Goal: Find specific page/section: Find specific page/section

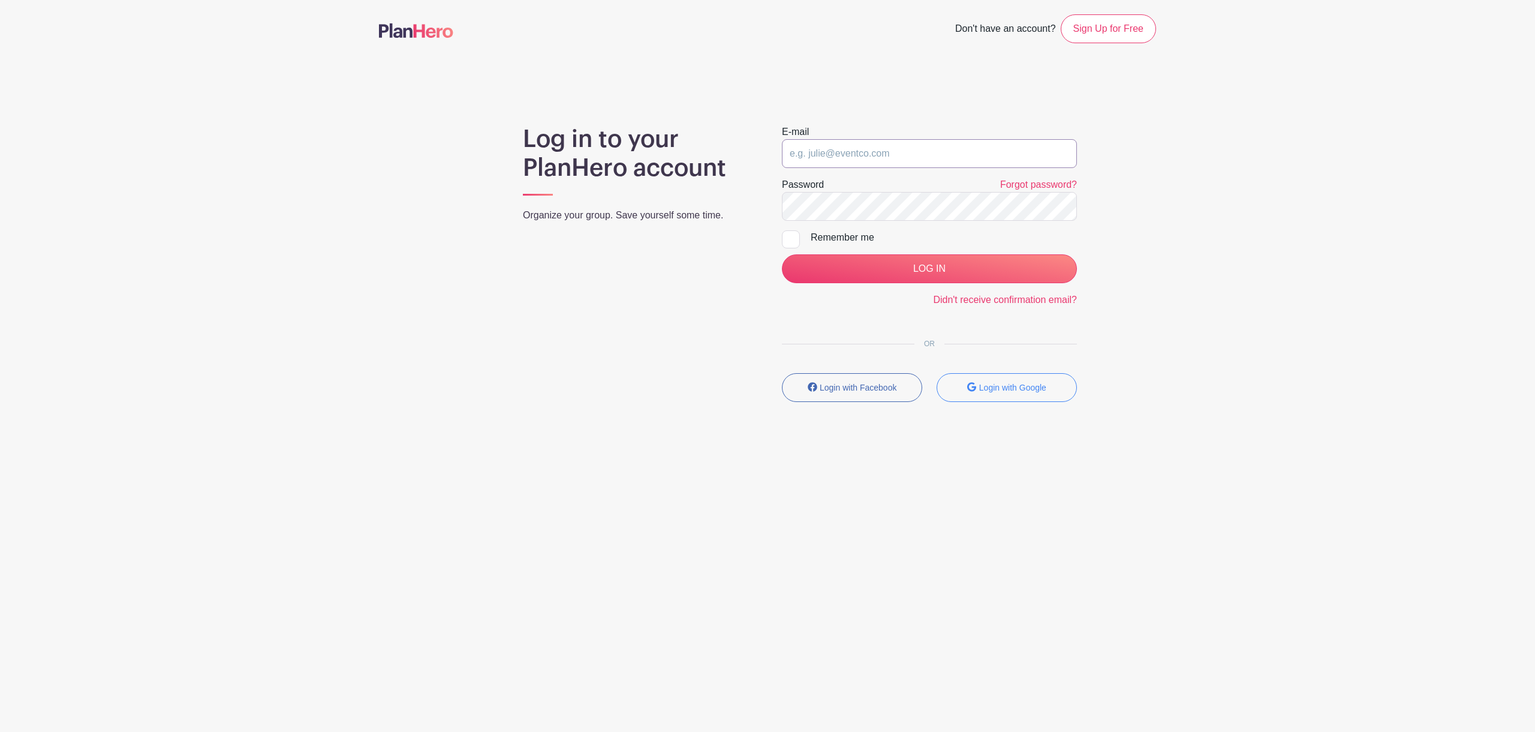
type input "[EMAIL_ADDRESS][DOMAIN_NAME]"
click at [902, 267] on input "LOG IN" at bounding box center [929, 268] width 295 height 29
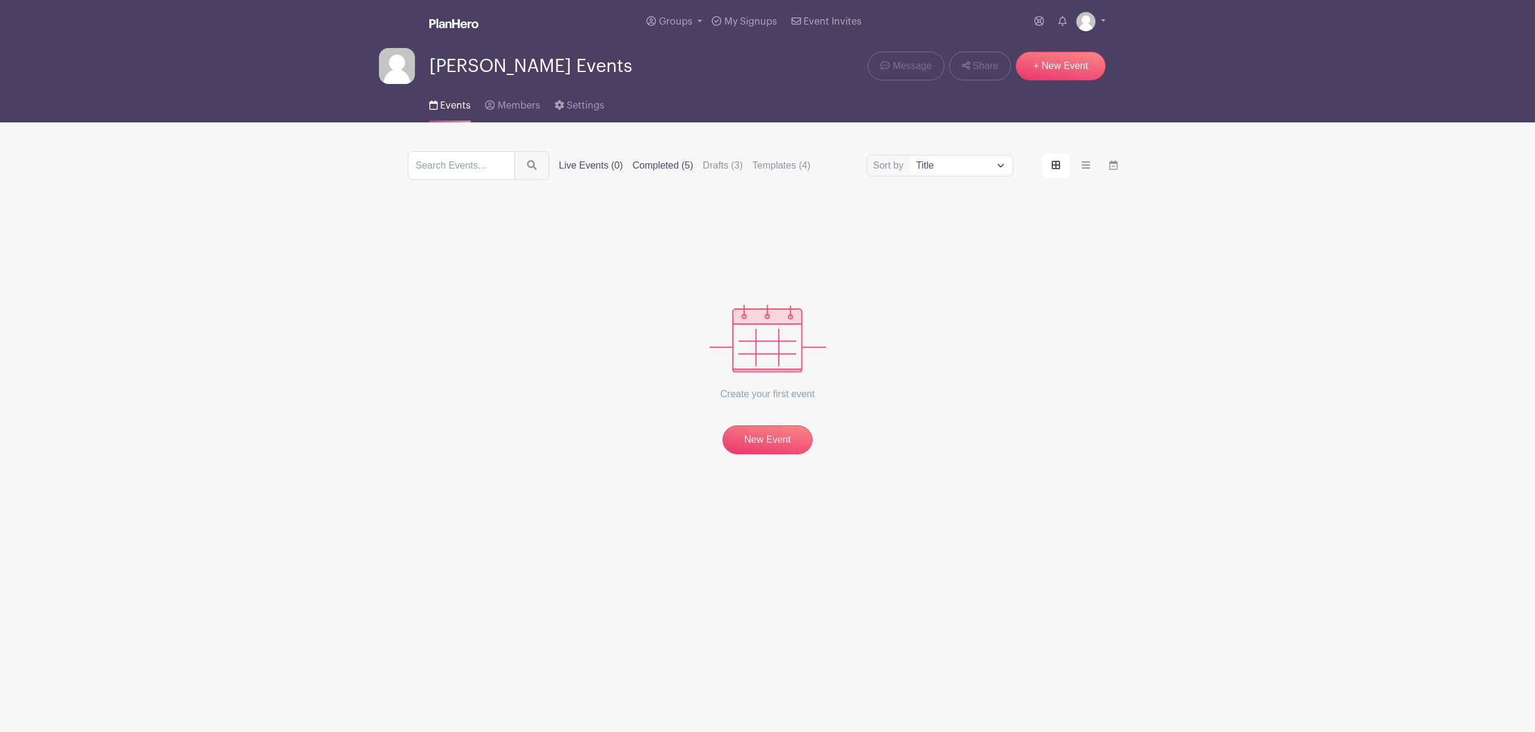
click at [662, 161] on label "Completed (5)" at bounding box center [663, 165] width 61 height 14
click at [0, 0] on input "Completed (5)" at bounding box center [0, 0] width 0 height 0
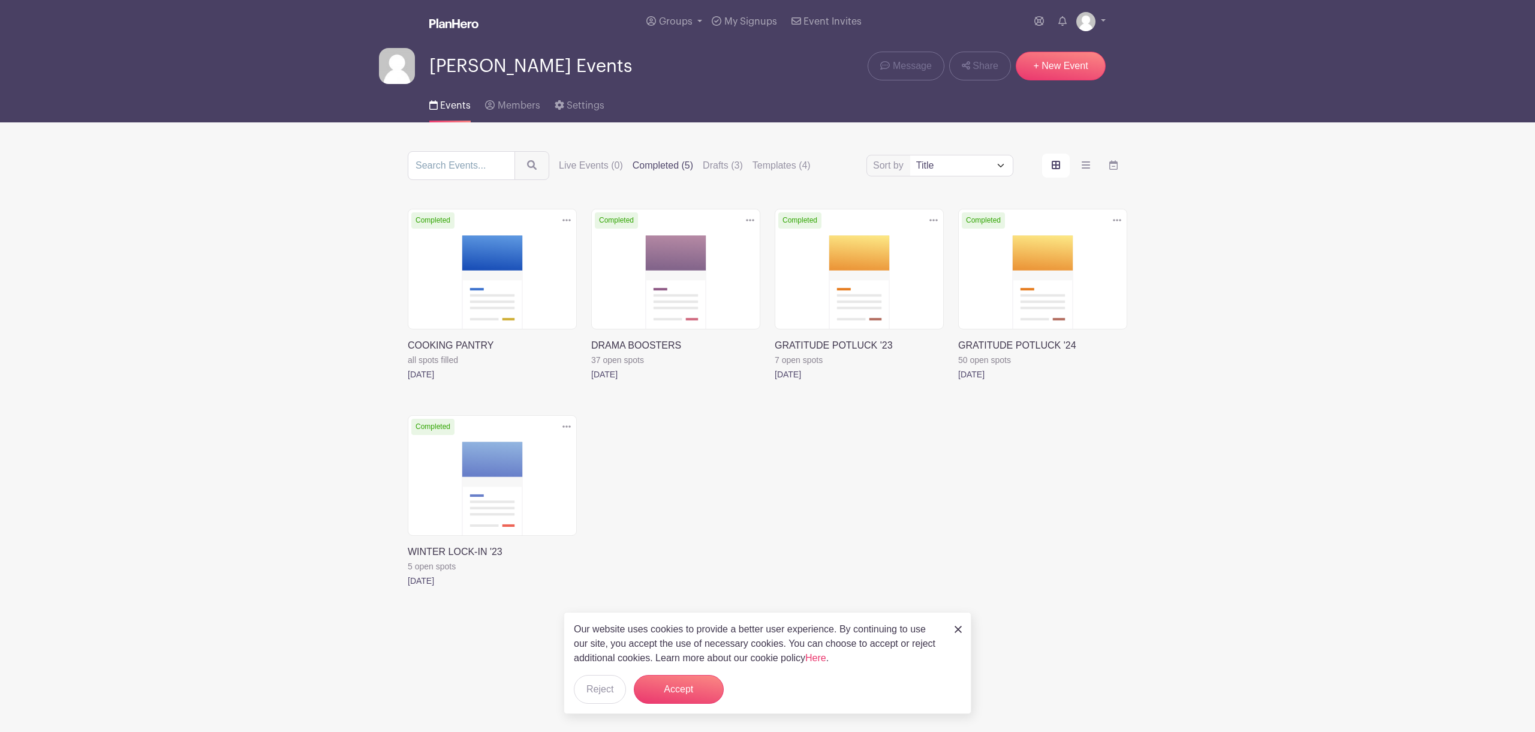
click at [958, 629] on img at bounding box center [958, 629] width 7 height 7
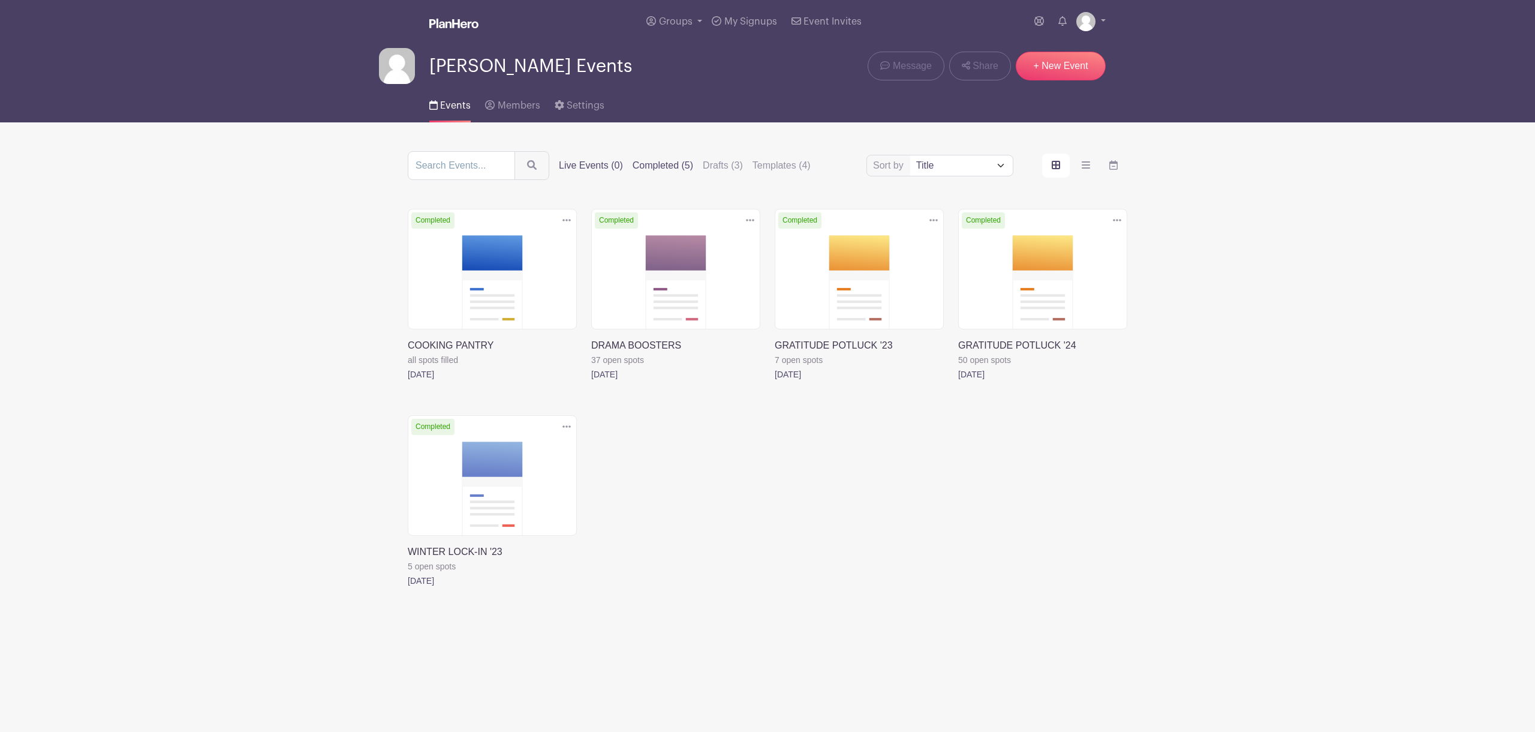
click at [609, 169] on label "Live Events (0)" at bounding box center [591, 165] width 64 height 14
click at [0, 0] on input "Live Events (0)" at bounding box center [0, 0] width 0 height 0
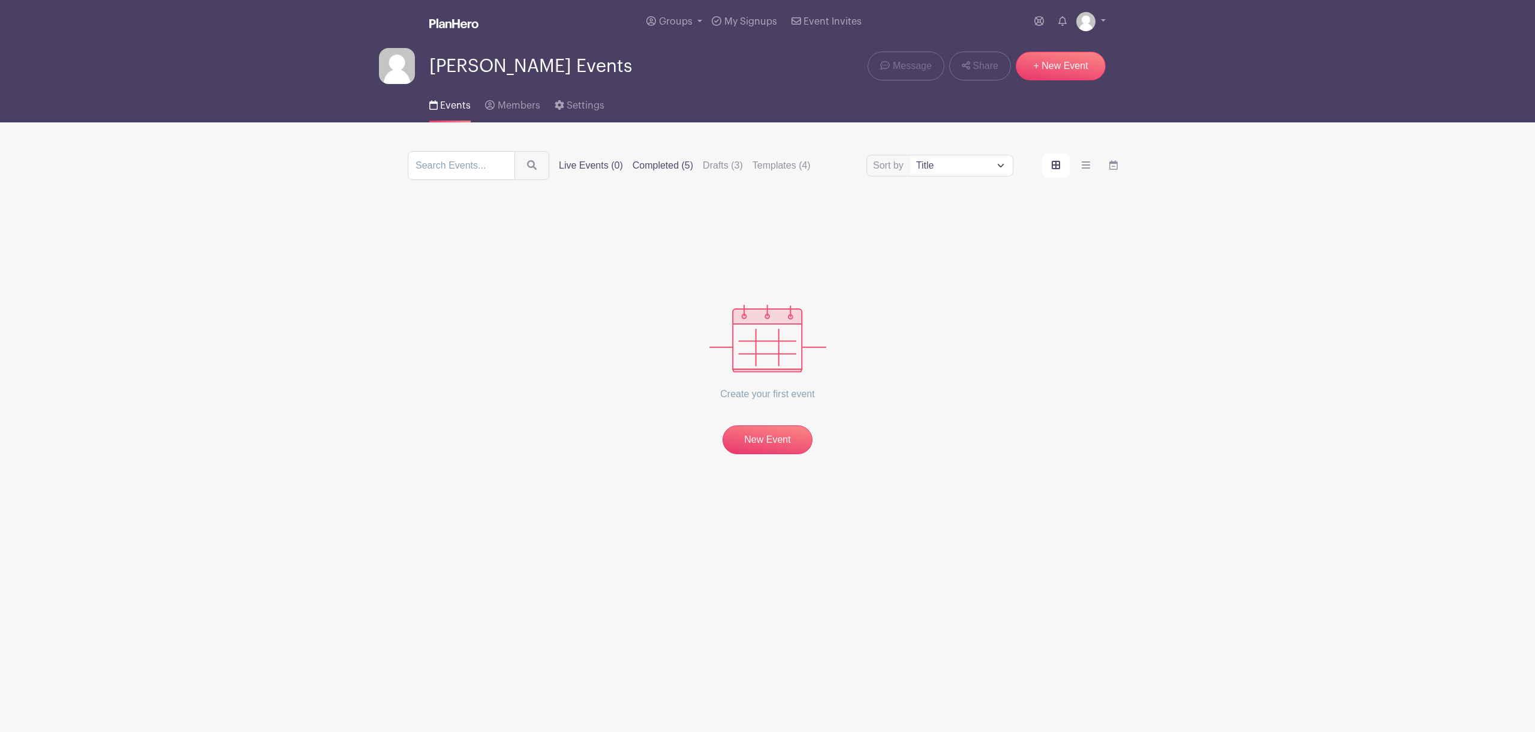
click at [651, 166] on label "Completed (5)" at bounding box center [663, 165] width 61 height 14
click at [0, 0] on input "Completed (5)" at bounding box center [0, 0] width 0 height 0
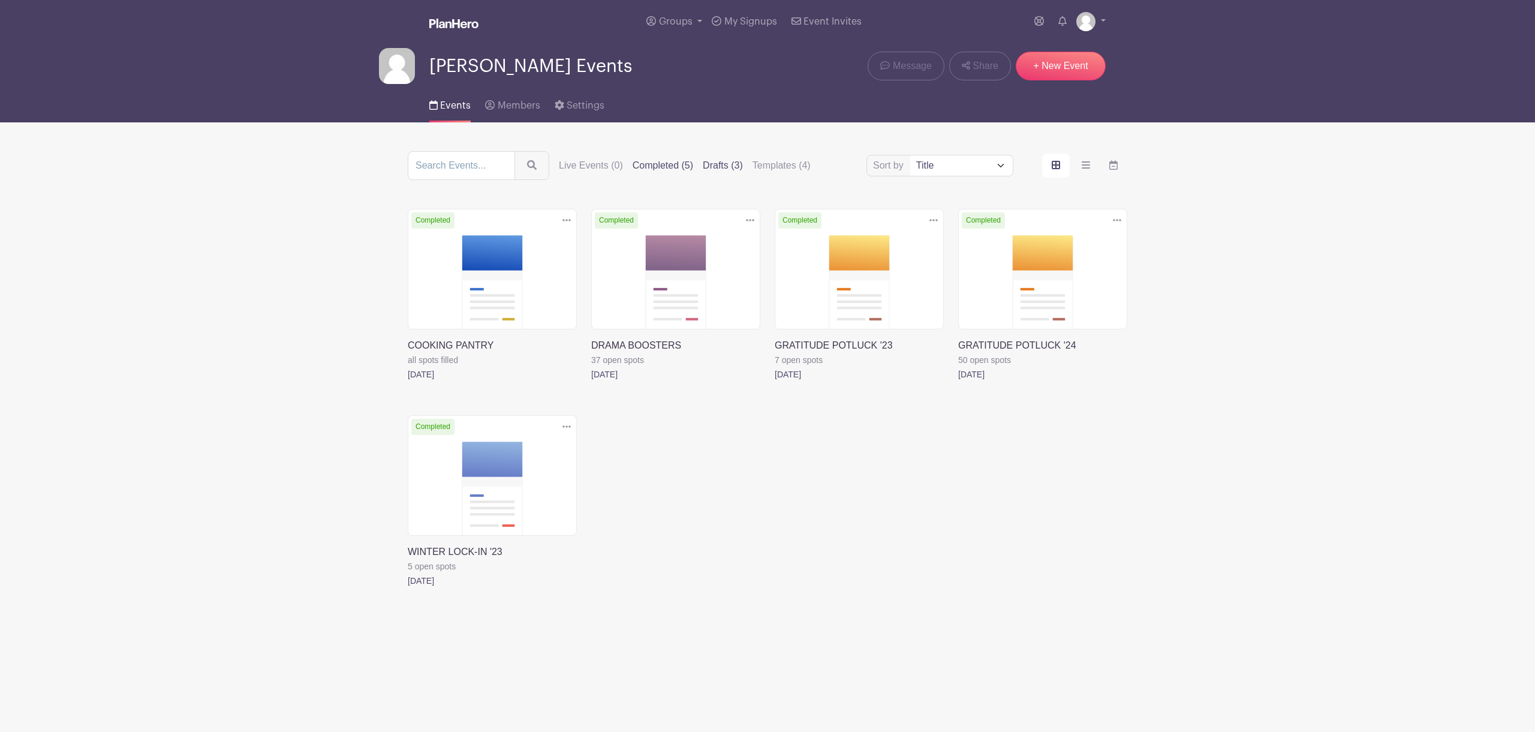
click at [718, 167] on label "Drafts (3)" at bounding box center [723, 165] width 40 height 14
click at [0, 0] on input "Drafts (3)" at bounding box center [0, 0] width 0 height 0
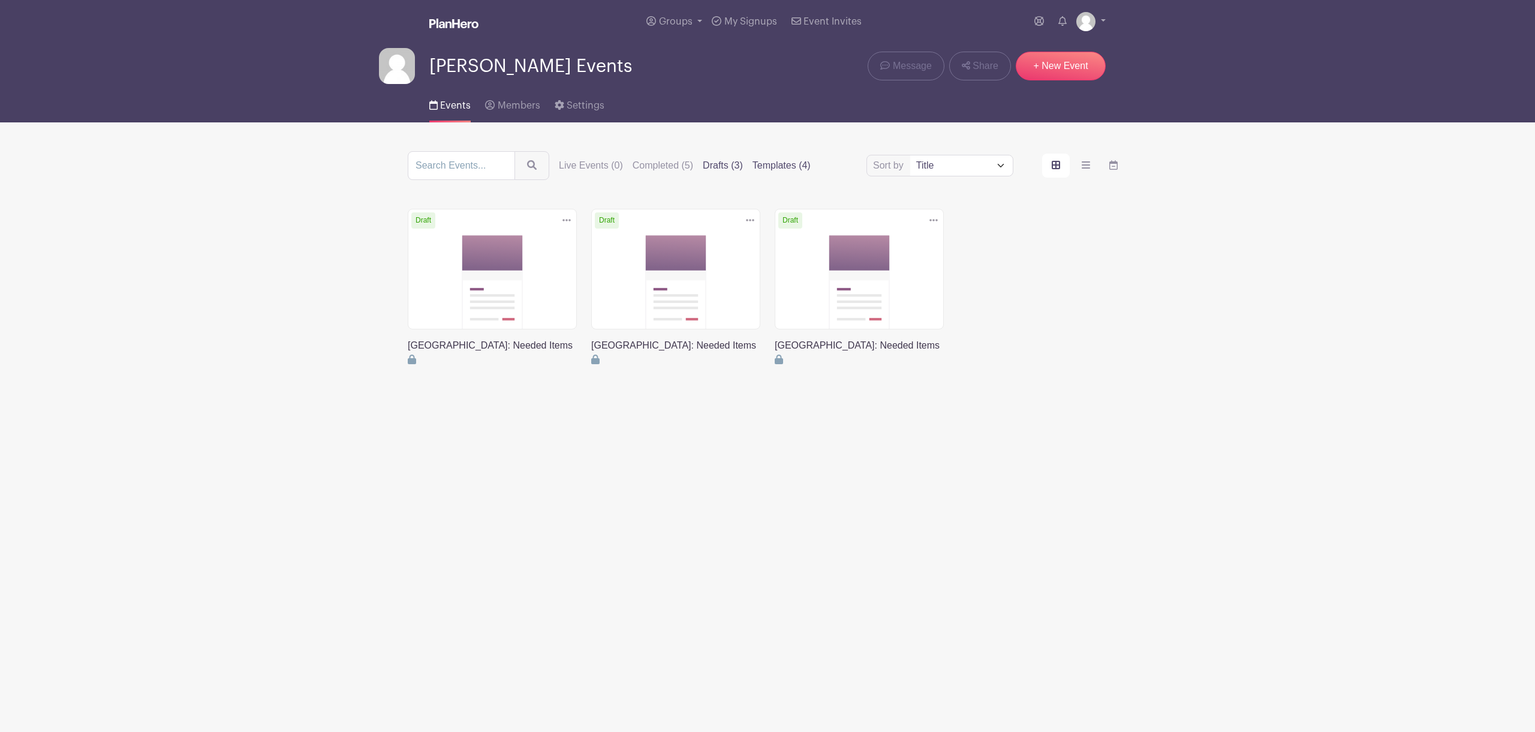
click at [779, 164] on label "Templates (4)" at bounding box center [782, 165] width 58 height 14
click at [0, 0] on input "Templates (4)" at bounding box center [0, 0] width 0 height 0
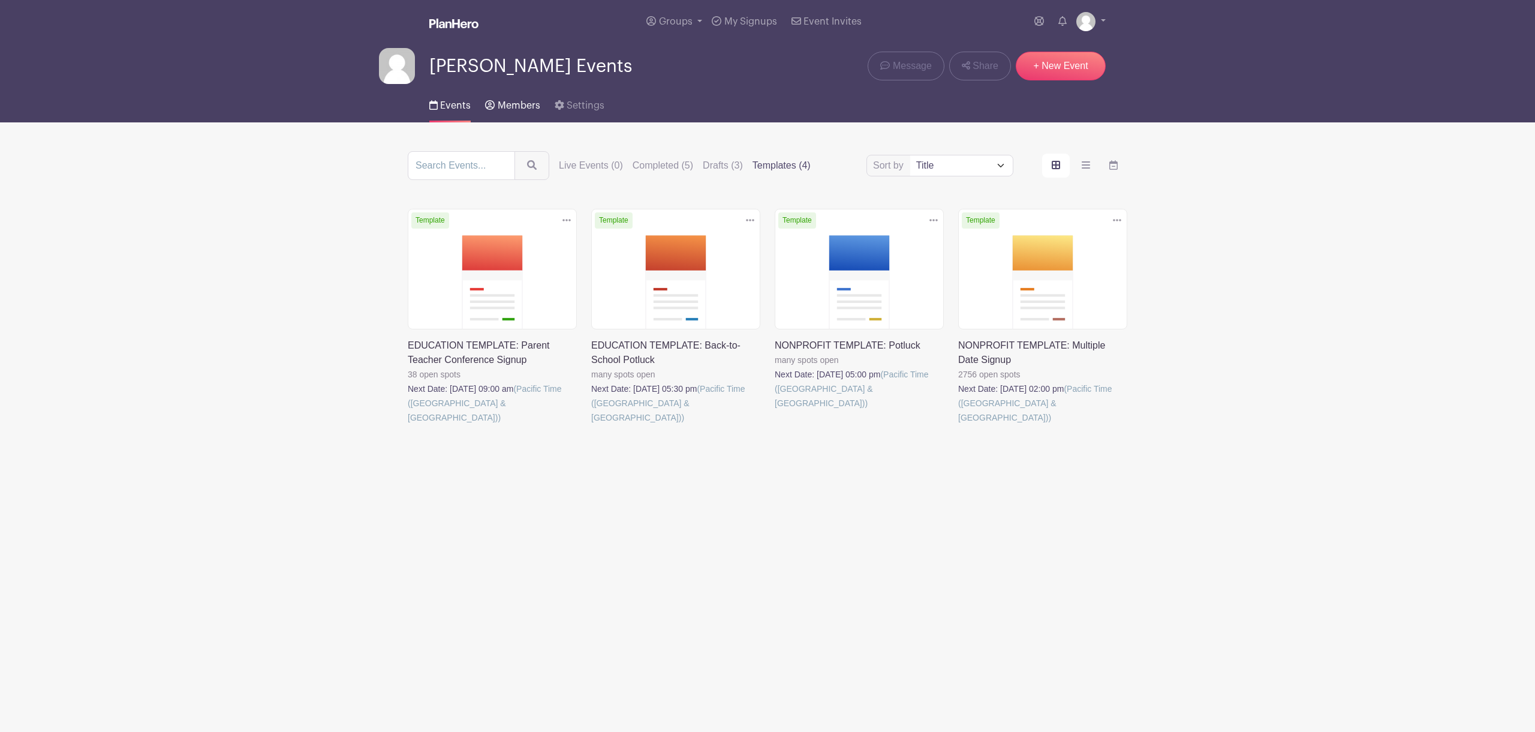
click at [509, 104] on span "Members" at bounding box center [519, 106] width 43 height 10
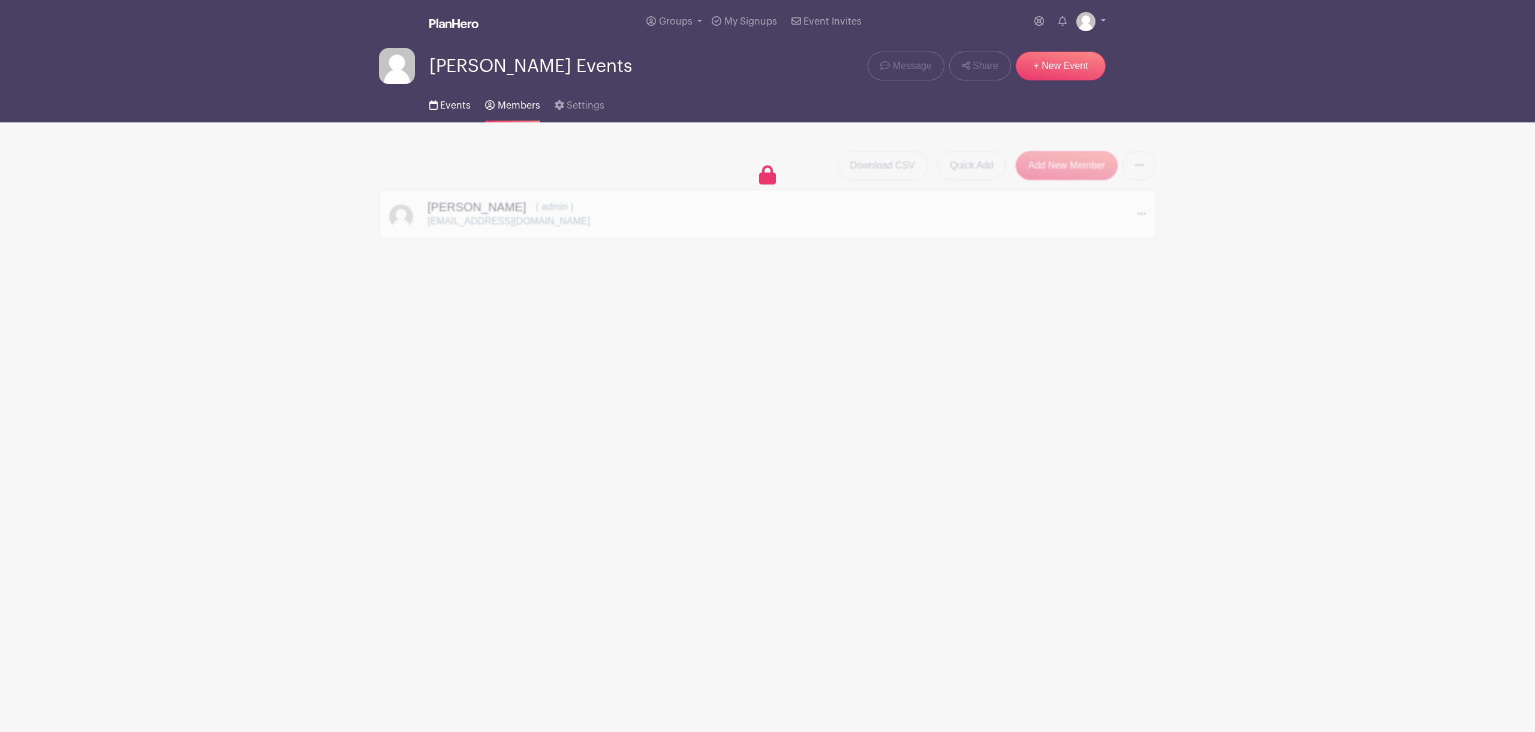
click at [441, 107] on span "Events" at bounding box center [455, 106] width 31 height 10
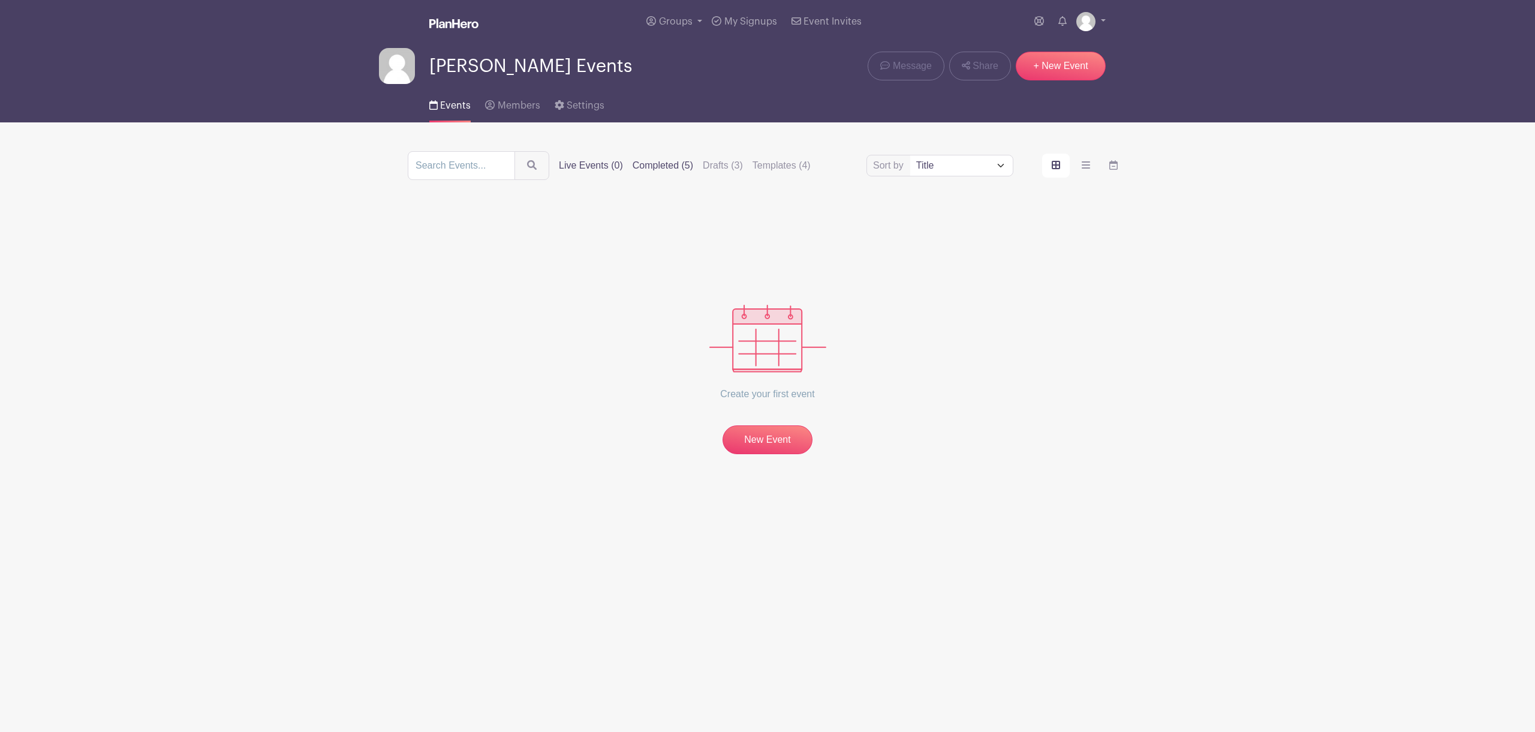
click at [669, 169] on label "Completed (5)" at bounding box center [663, 165] width 61 height 14
click at [0, 0] on input "Completed (5)" at bounding box center [0, 0] width 0 height 0
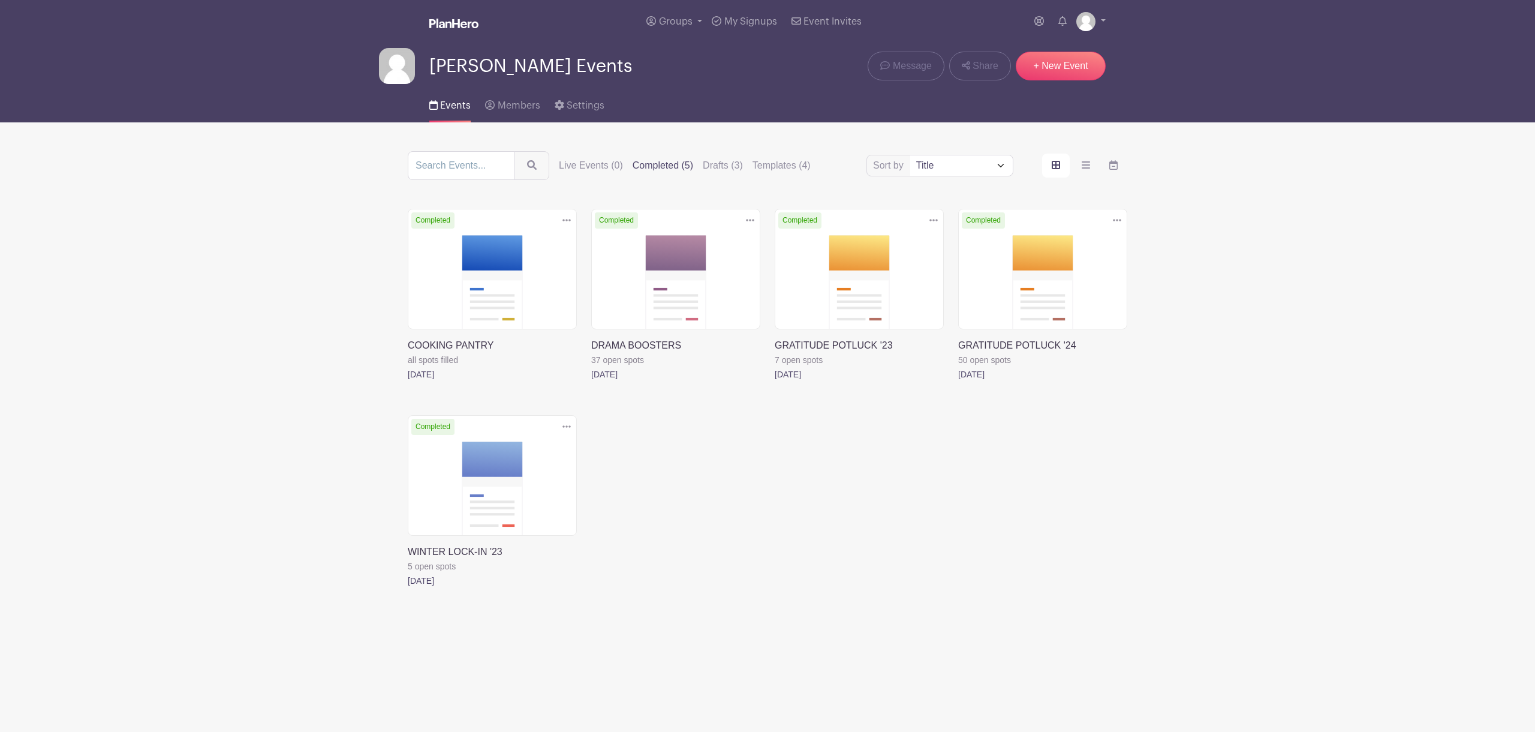
click at [958, 381] on link at bounding box center [958, 381] width 0 height 0
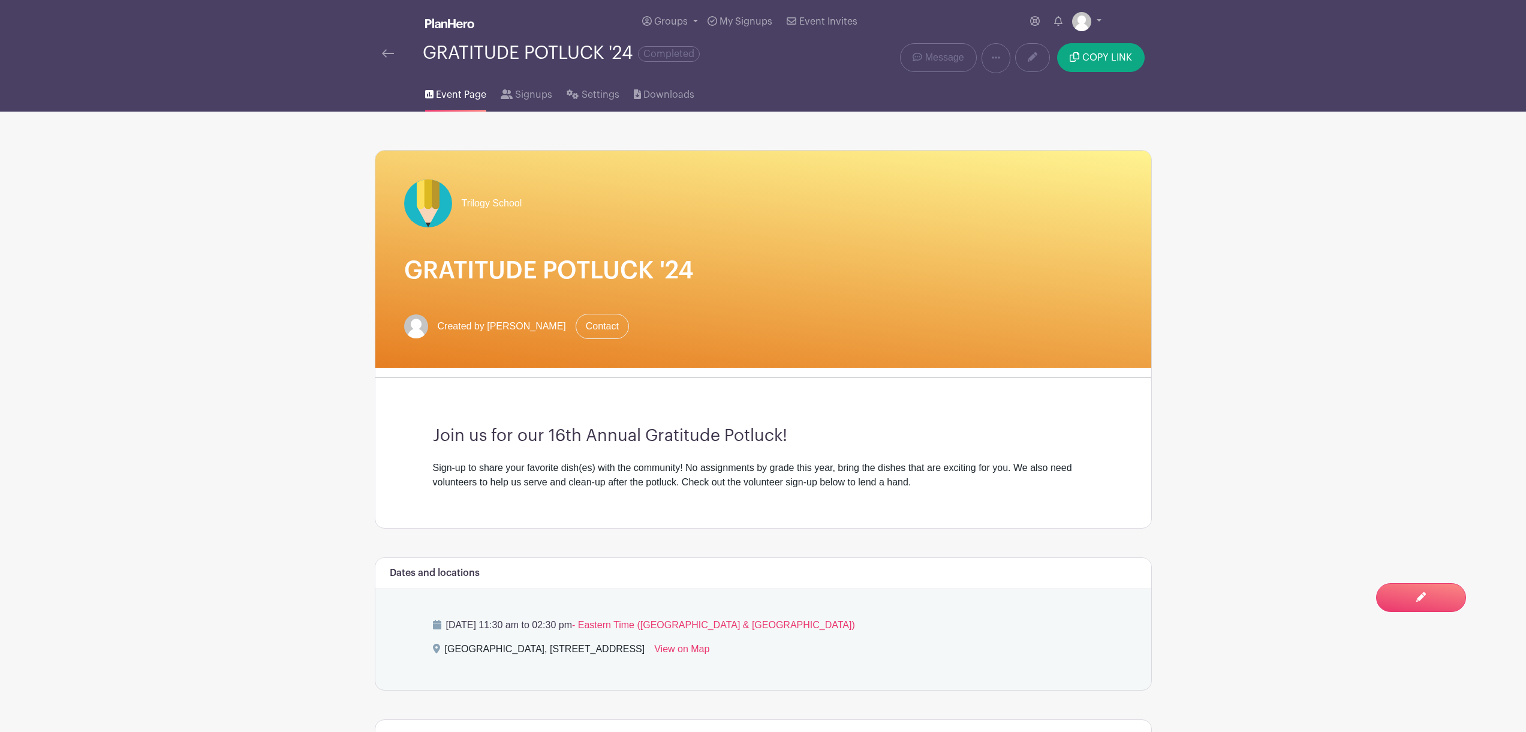
click at [1048, 273] on div "Trilogy School GRATITUDE POTLUCK '24 Created by Dean Newman Contact" at bounding box center [763, 259] width 776 height 217
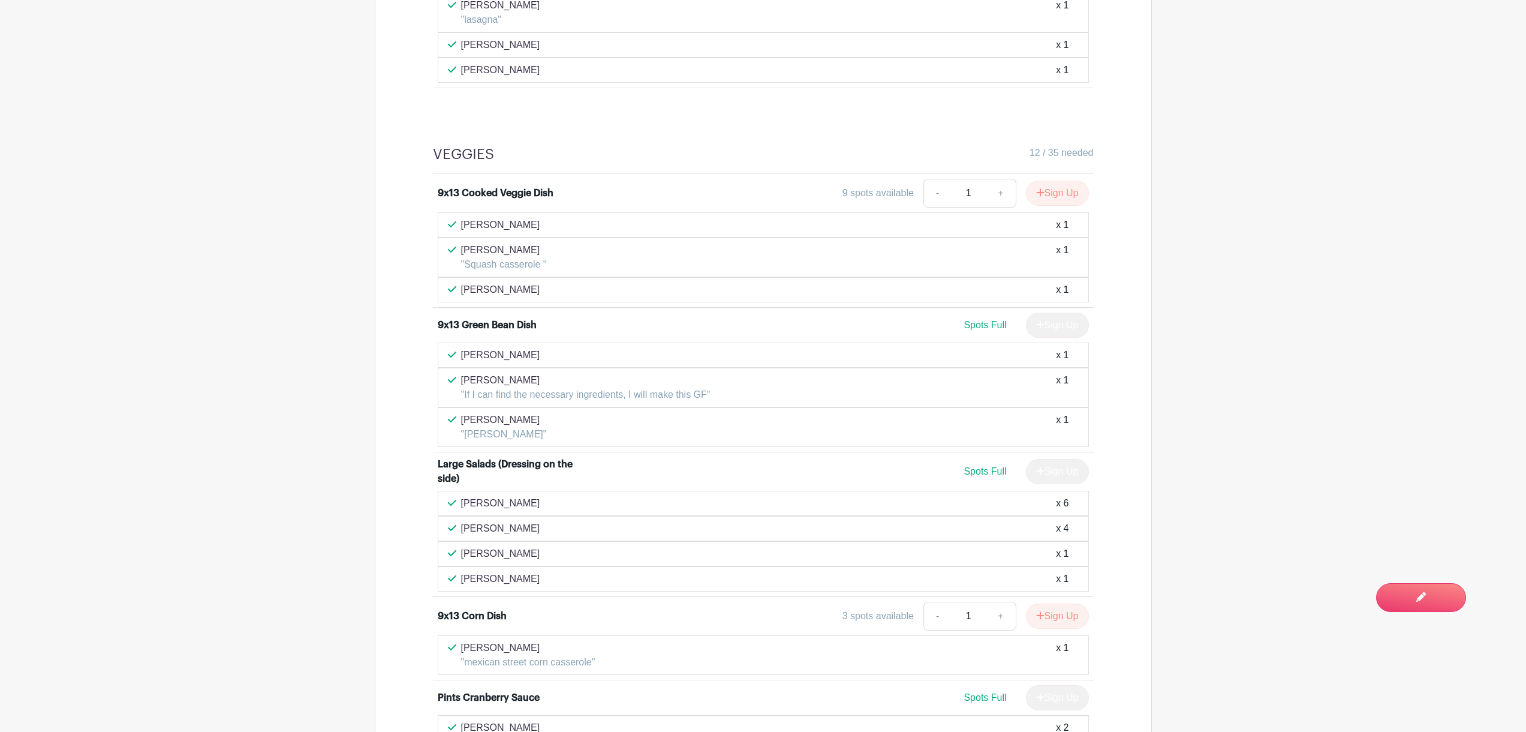
scroll to position [4428, 0]
